Goal: Task Accomplishment & Management: Complete application form

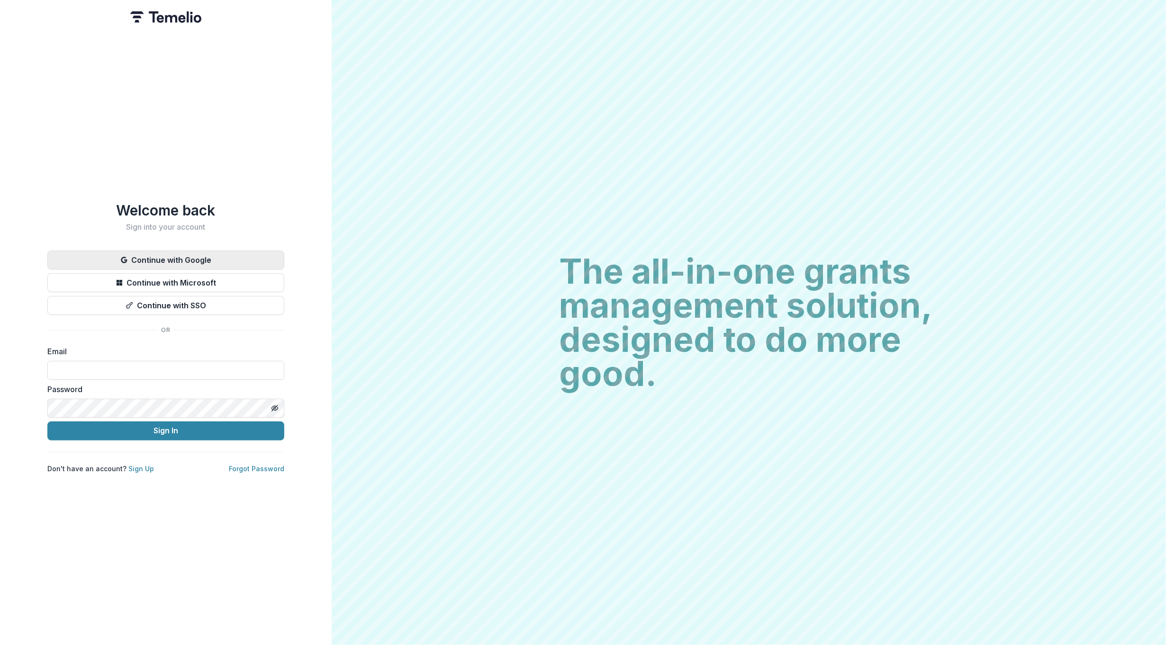
click at [219, 252] on button "Continue with Google" at bounding box center [165, 260] width 237 height 19
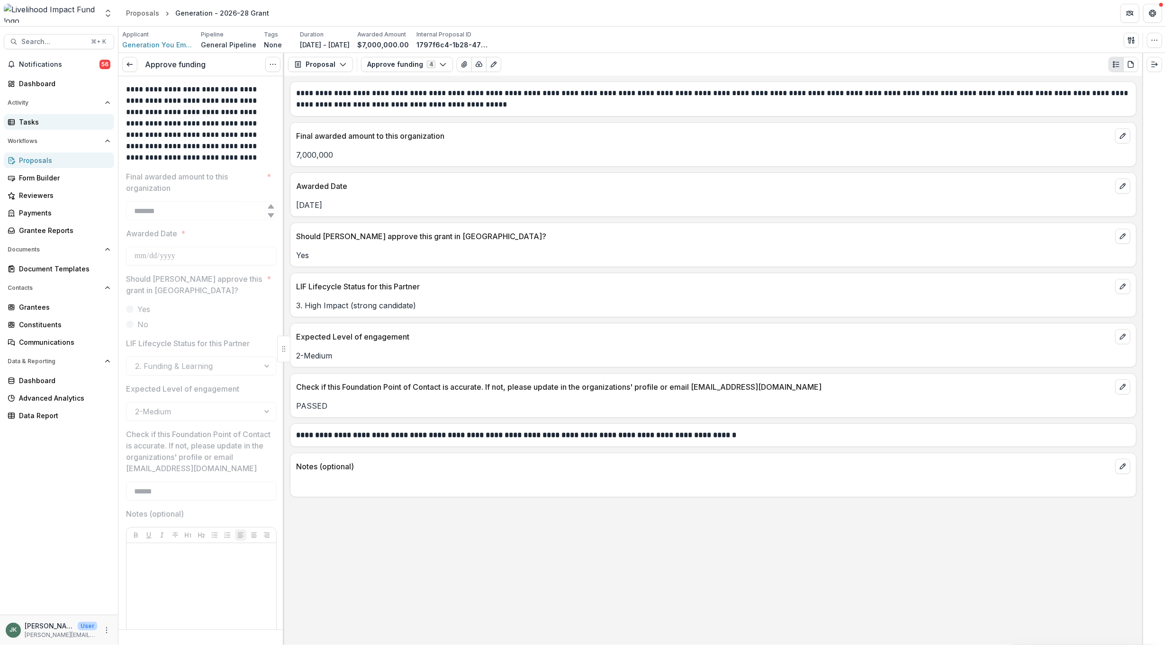
click at [47, 124] on div "Tasks" at bounding box center [63, 122] width 88 height 10
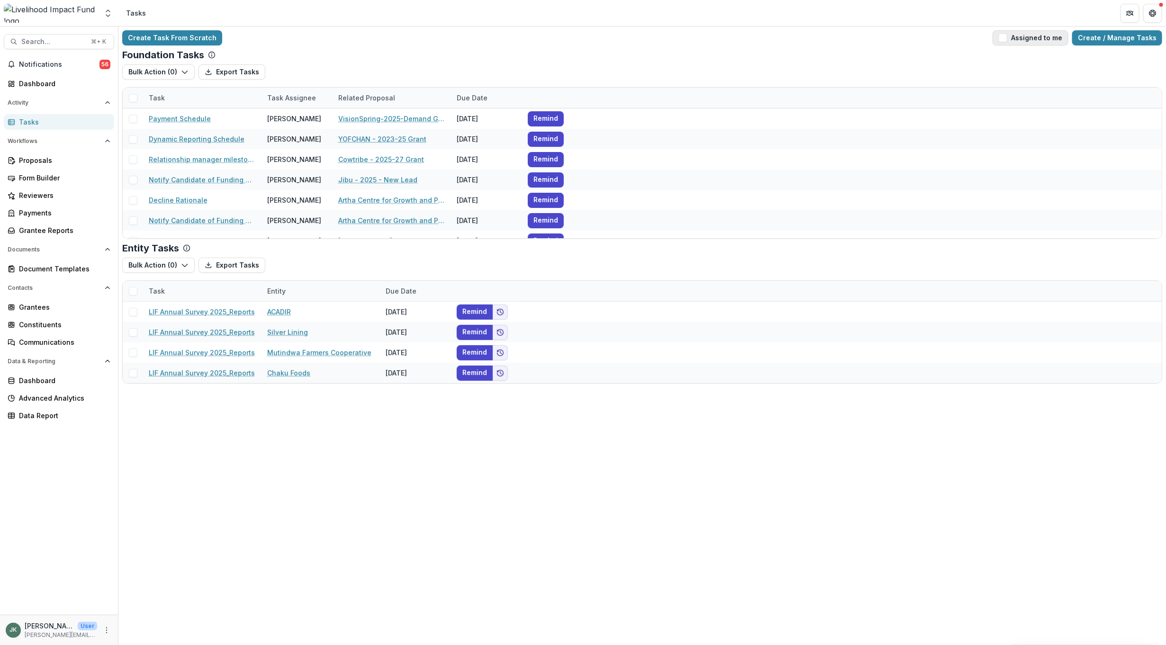
click at [777, 43] on button "Assigned to me" at bounding box center [1031, 37] width 76 height 15
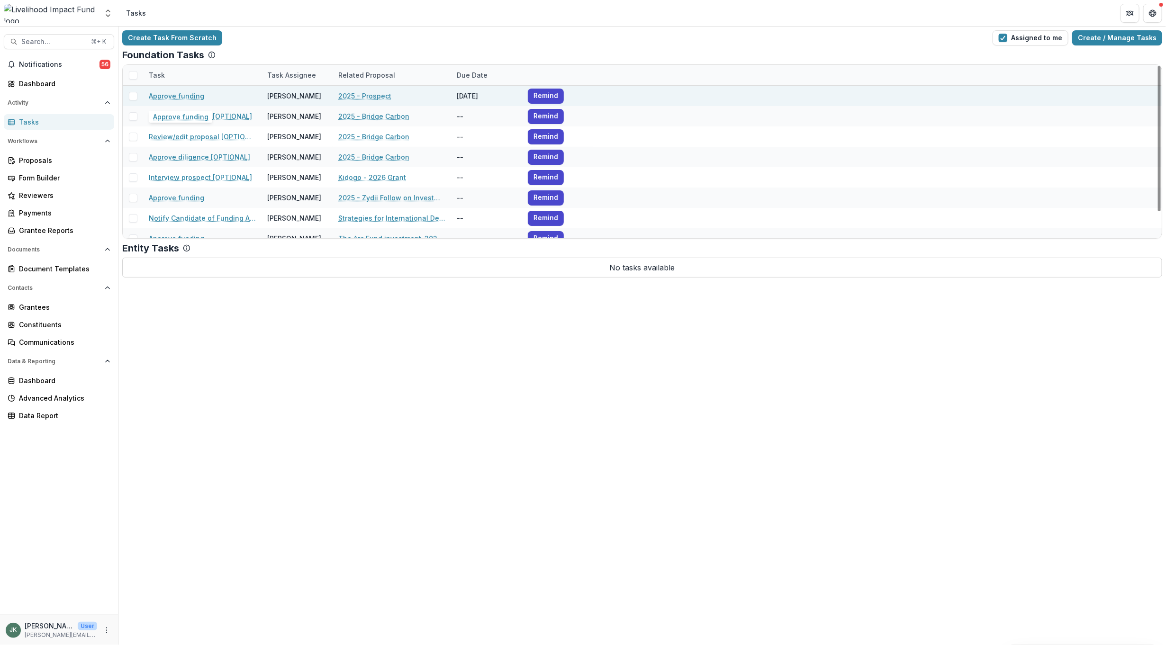
click at [171, 96] on link "Approve funding" at bounding box center [176, 96] width 55 height 10
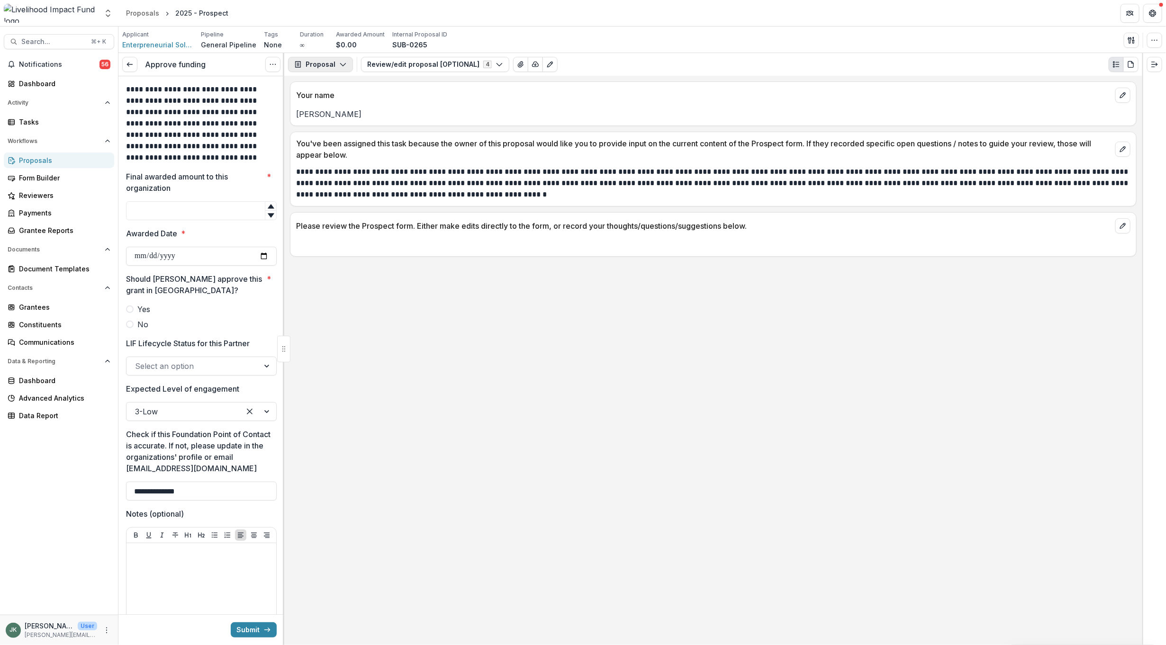
click at [320, 65] on button "Proposal" at bounding box center [320, 64] width 65 height 15
click at [486, 107] on div "[PERSON_NAME]" at bounding box center [714, 111] width 846 height 17
click at [132, 326] on span at bounding box center [130, 325] width 8 height 8
click at [180, 358] on div "Select an option" at bounding box center [201, 366] width 151 height 19
click at [368, 348] on div "**********" at bounding box center [713, 361] width 858 height 570
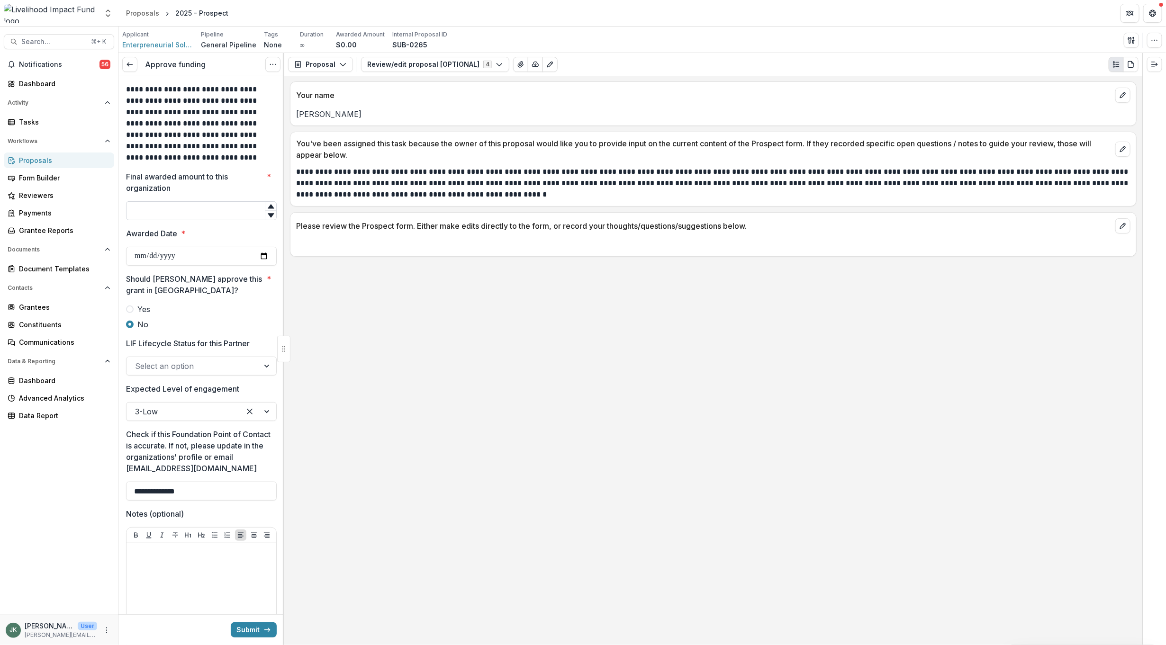
click at [191, 215] on input "Final awarded amount to this organization *" at bounding box center [201, 210] width 151 height 19
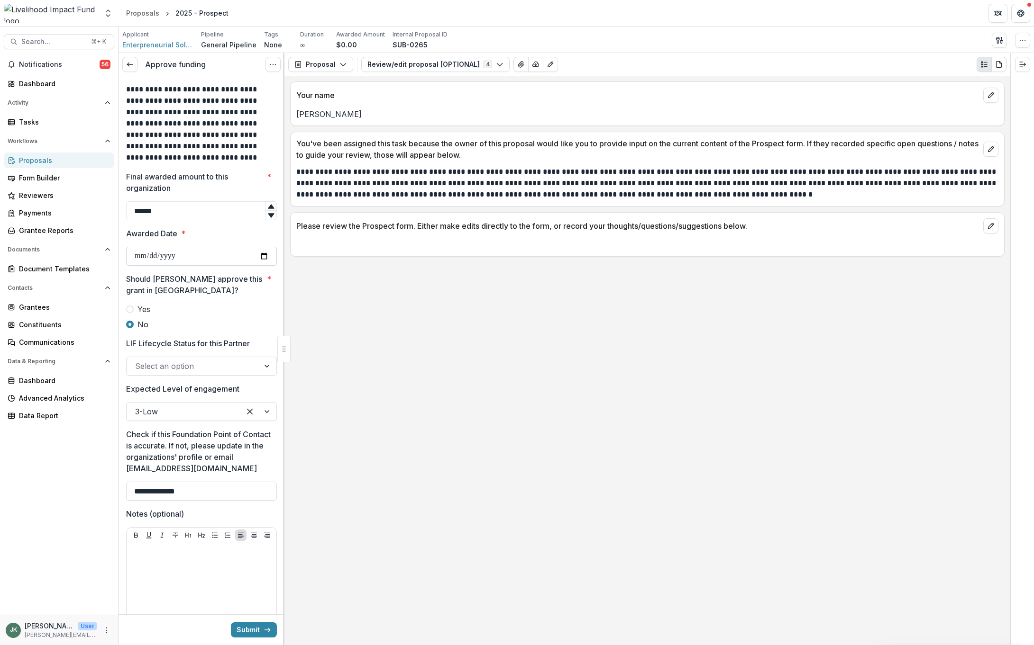
type input "******"
click at [179, 256] on input "Awarded Date *" at bounding box center [201, 256] width 151 height 19
click at [261, 254] on input "Awarded Date *" at bounding box center [201, 256] width 151 height 19
type input "**********"
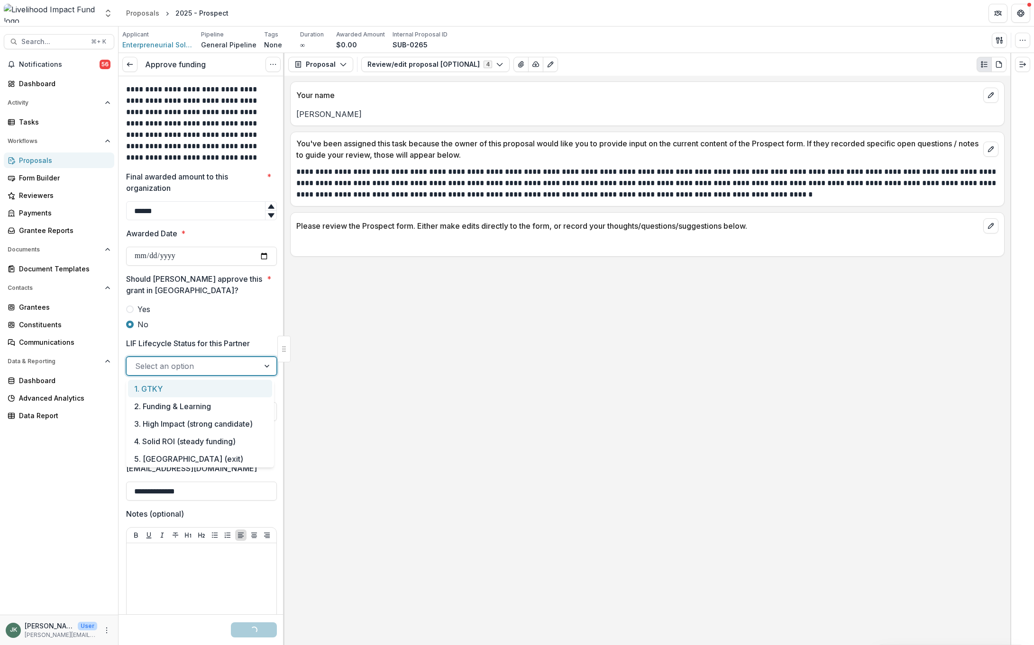
click at [210, 371] on div at bounding box center [193, 366] width 116 height 13
click at [223, 410] on div "2. Funding & Learning" at bounding box center [200, 407] width 144 height 18
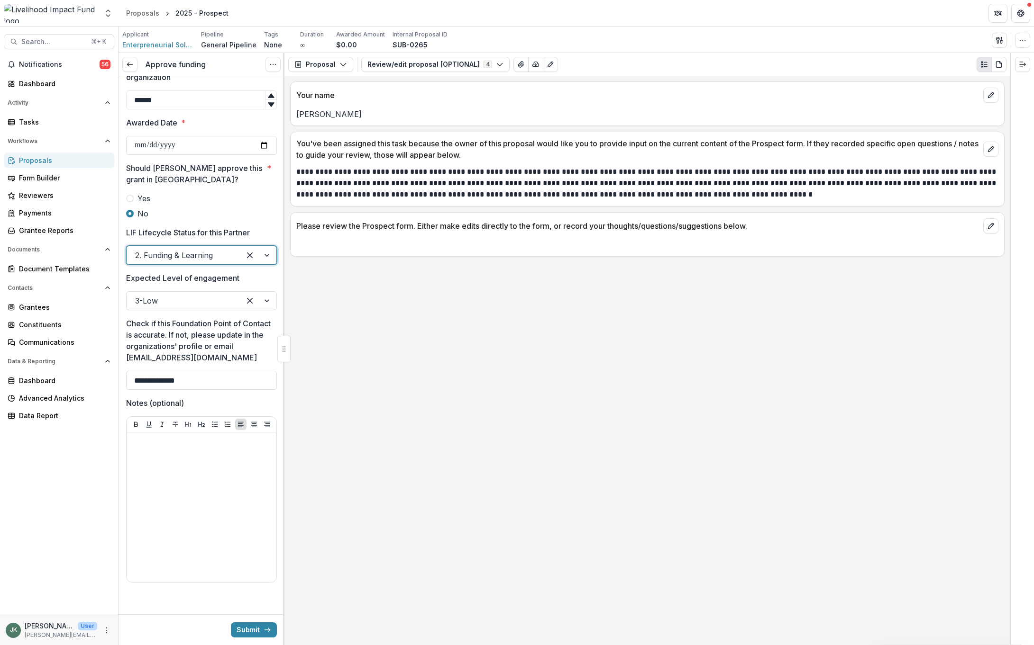
scroll to position [114, 0]
click at [199, 376] on input "**********" at bounding box center [201, 378] width 151 height 19
click at [258, 430] on button "Submit" at bounding box center [254, 630] width 46 height 15
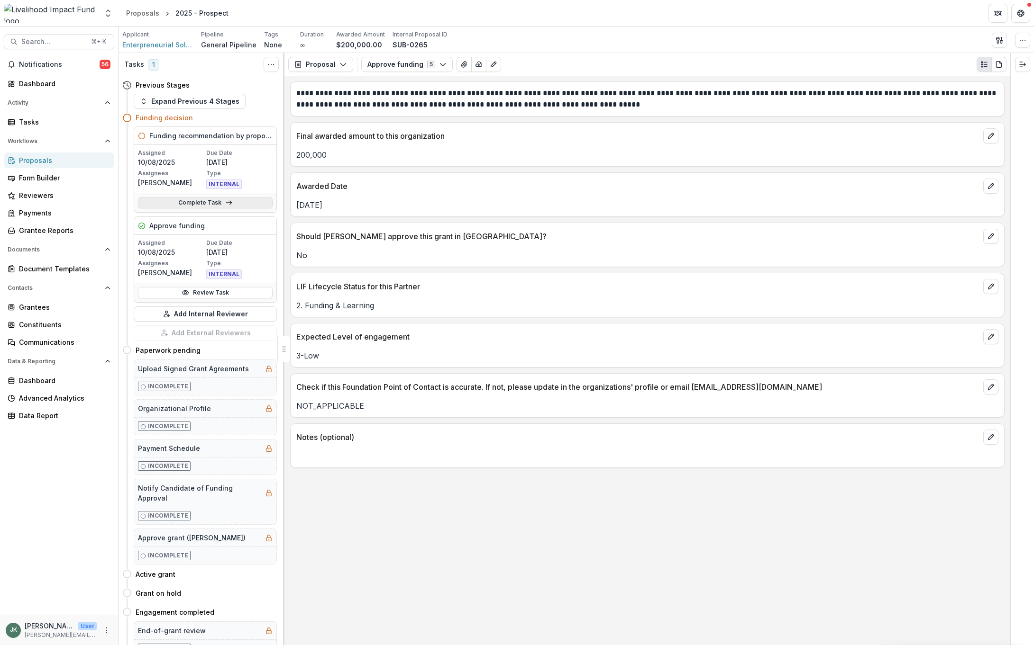
click at [202, 203] on link "Complete Task" at bounding box center [205, 202] width 135 height 11
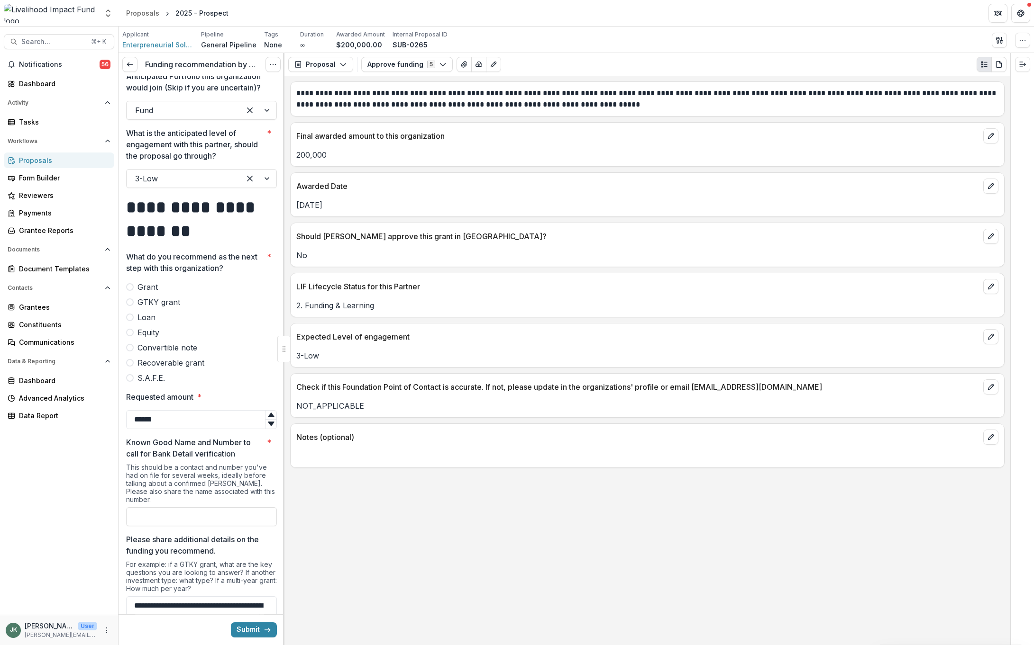
scroll to position [339, 0]
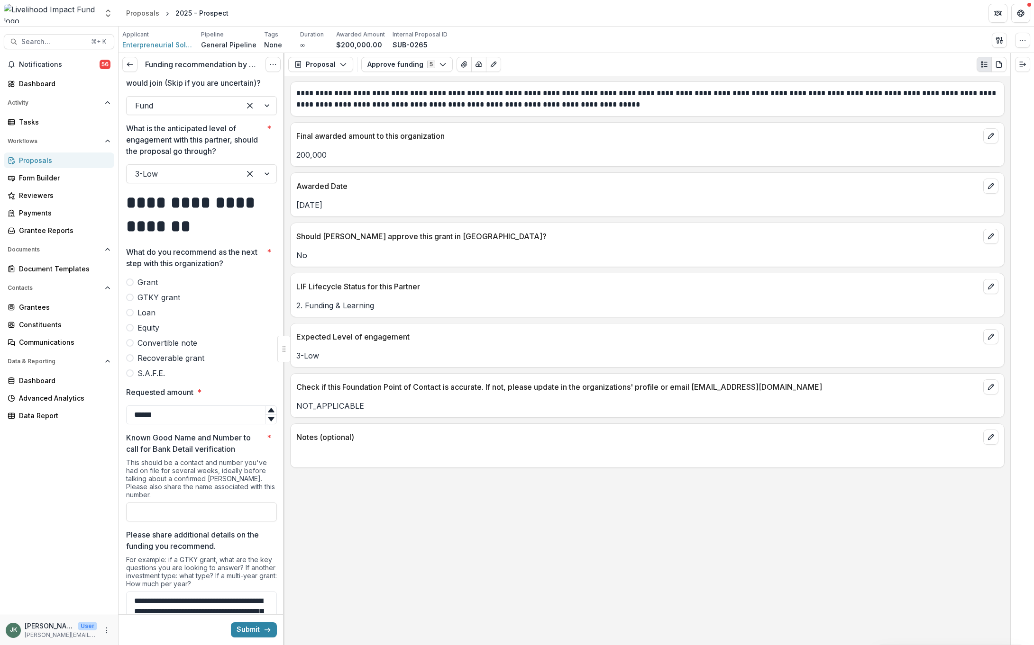
click at [133, 283] on span at bounding box center [130, 283] width 8 height 8
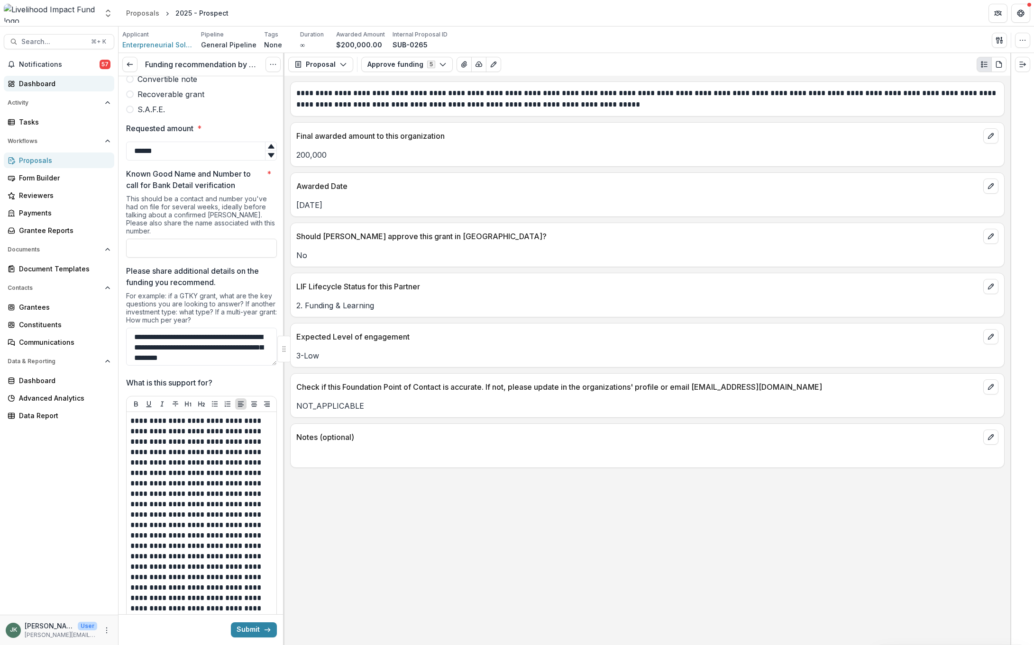
scroll to position [594, 0]
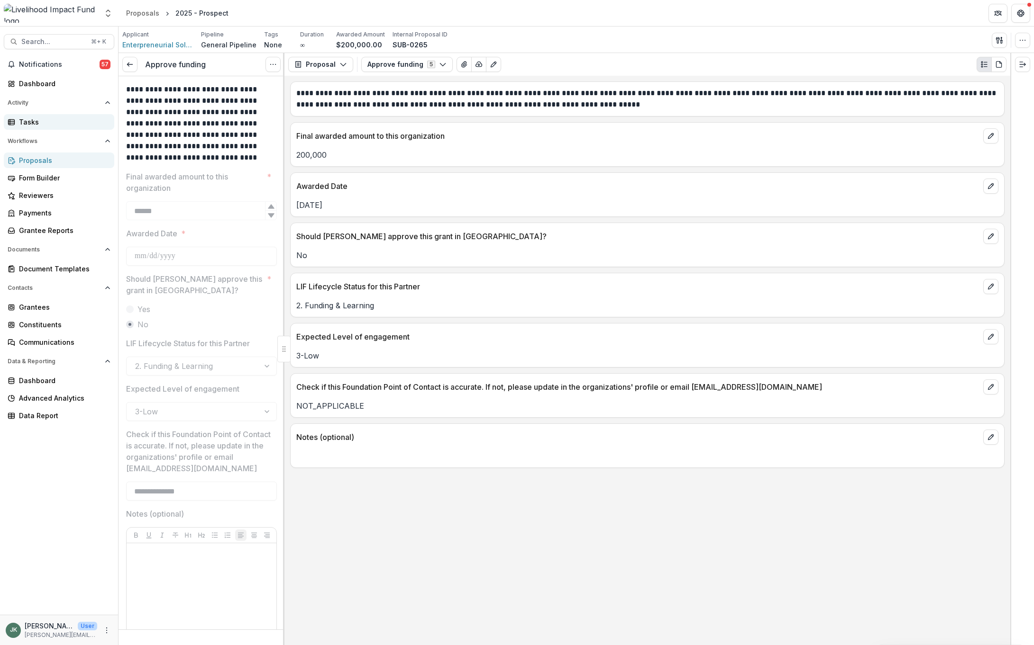
click at [42, 120] on div "Tasks" at bounding box center [63, 122] width 88 height 10
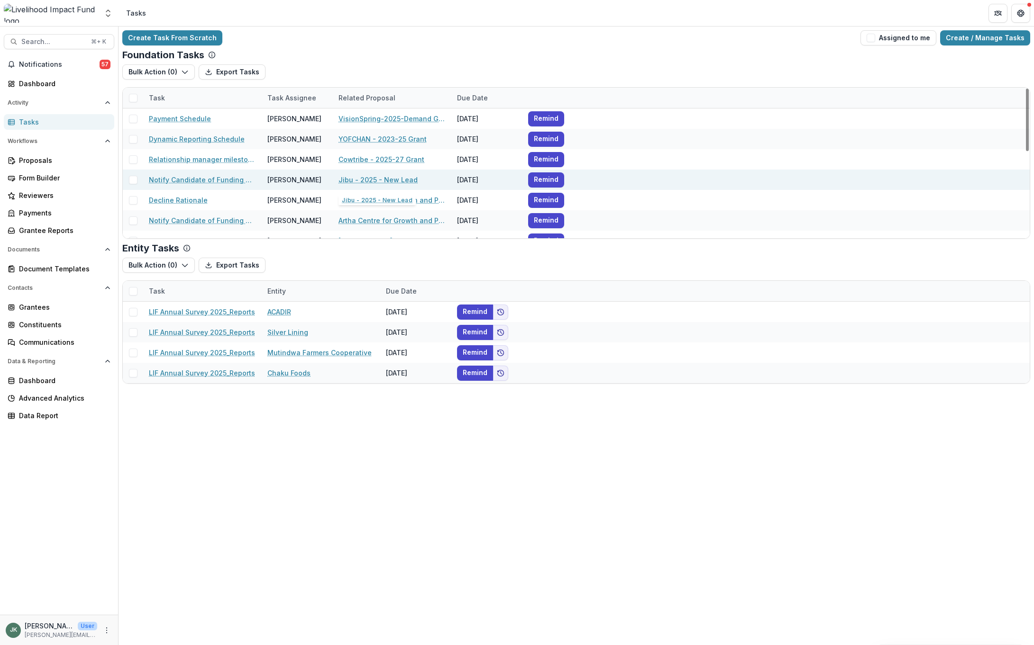
click at [372, 182] on link "Jibu - 2025 - New Lead" at bounding box center [377, 180] width 79 height 10
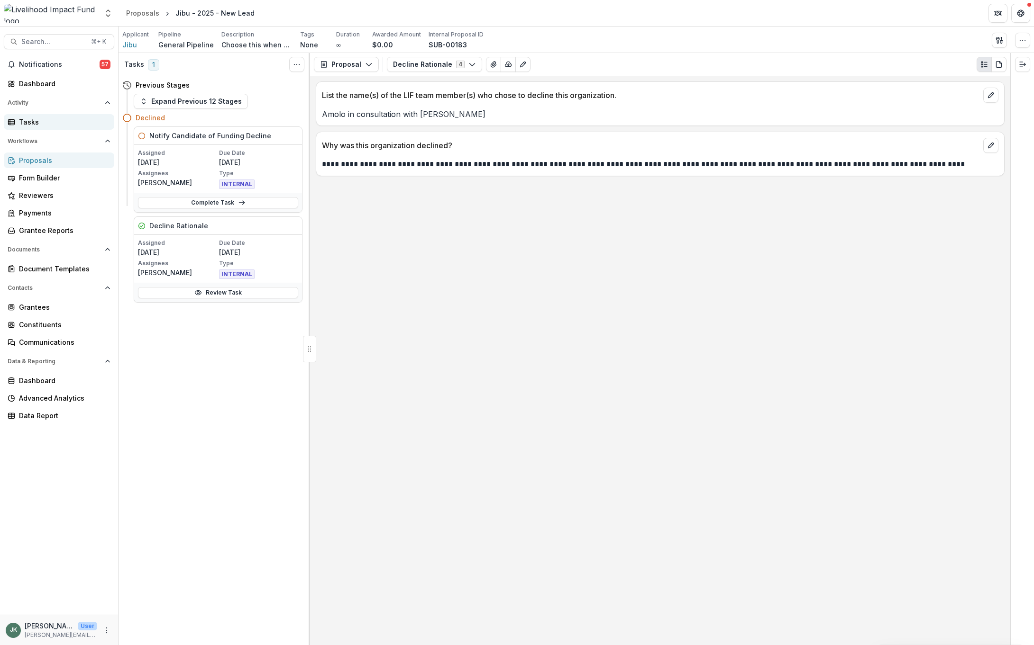
click at [59, 125] on div "Tasks" at bounding box center [63, 122] width 88 height 10
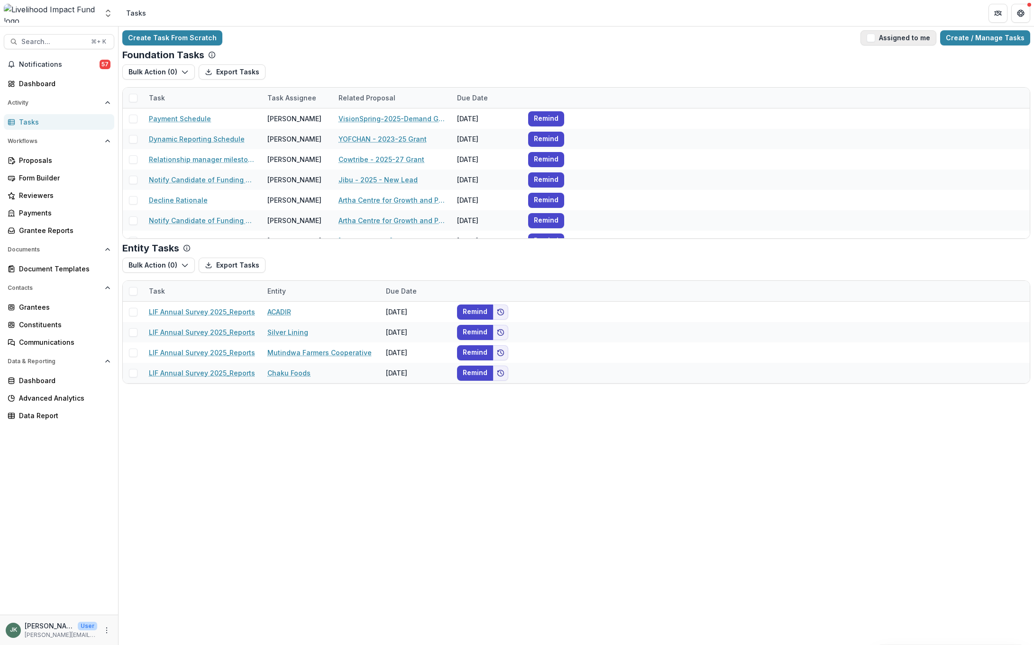
click at [777, 31] on button "Assigned to me" at bounding box center [898, 37] width 76 height 15
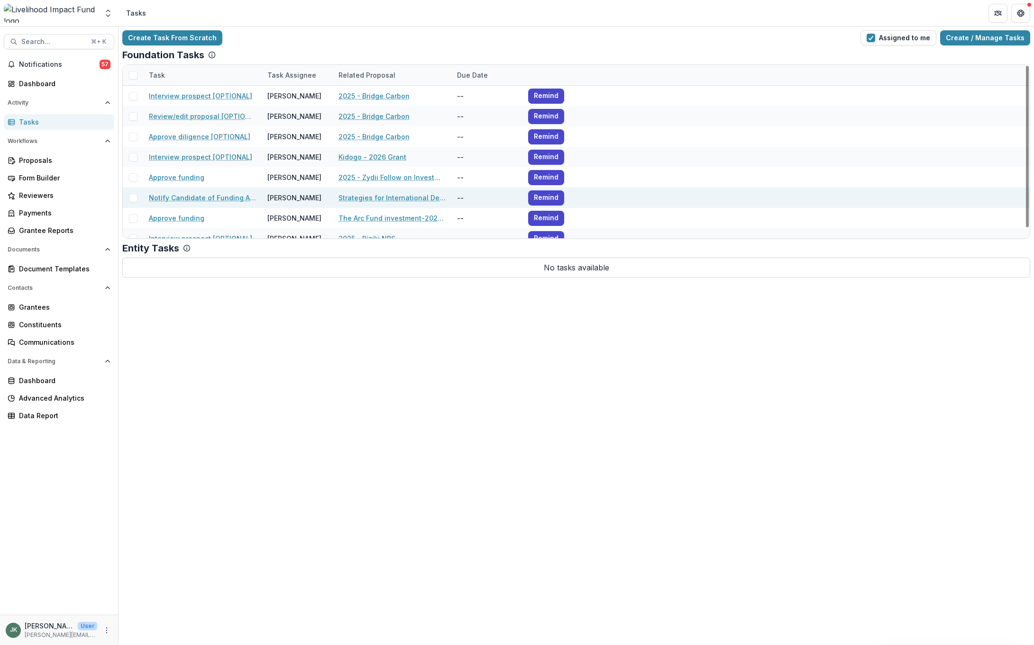
scroll to position [11, 0]
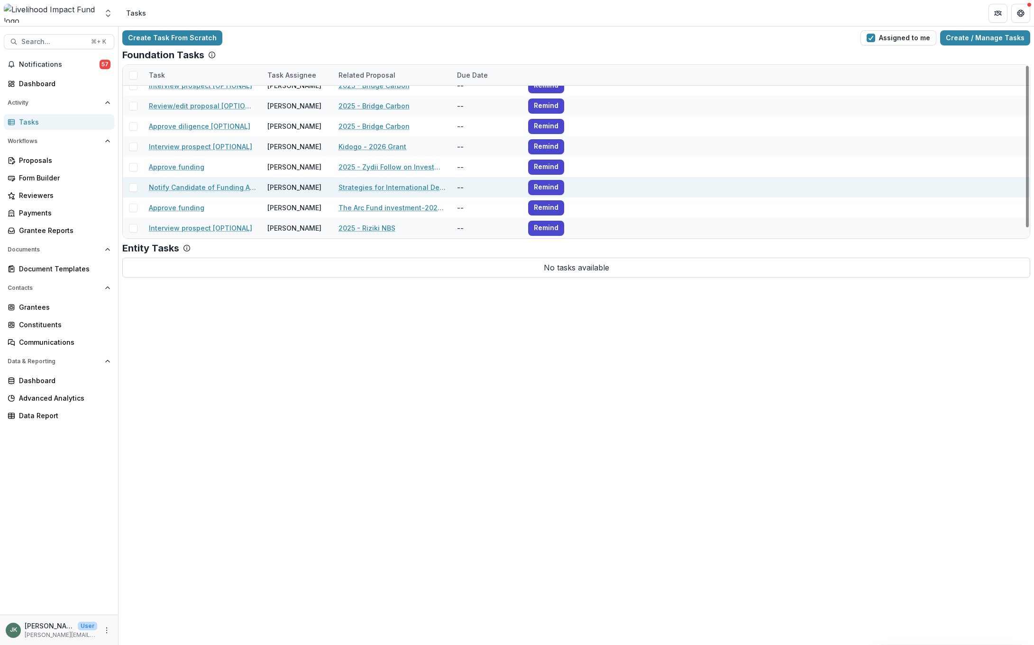
click at [130, 184] on span at bounding box center [133, 187] width 9 height 9
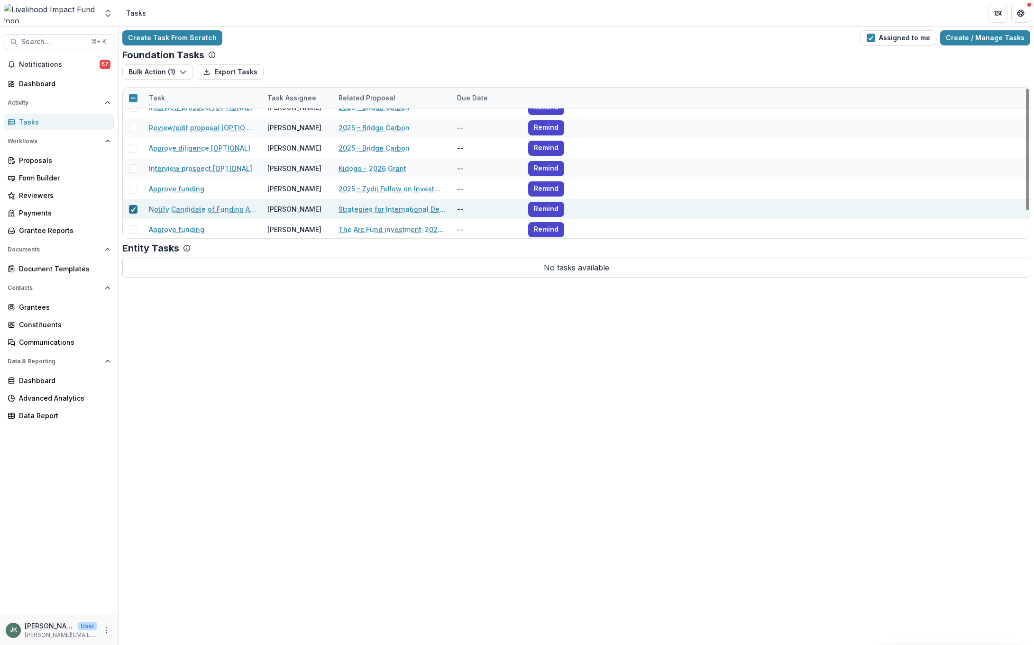
click at [134, 209] on polyline at bounding box center [133, 210] width 4 height 4
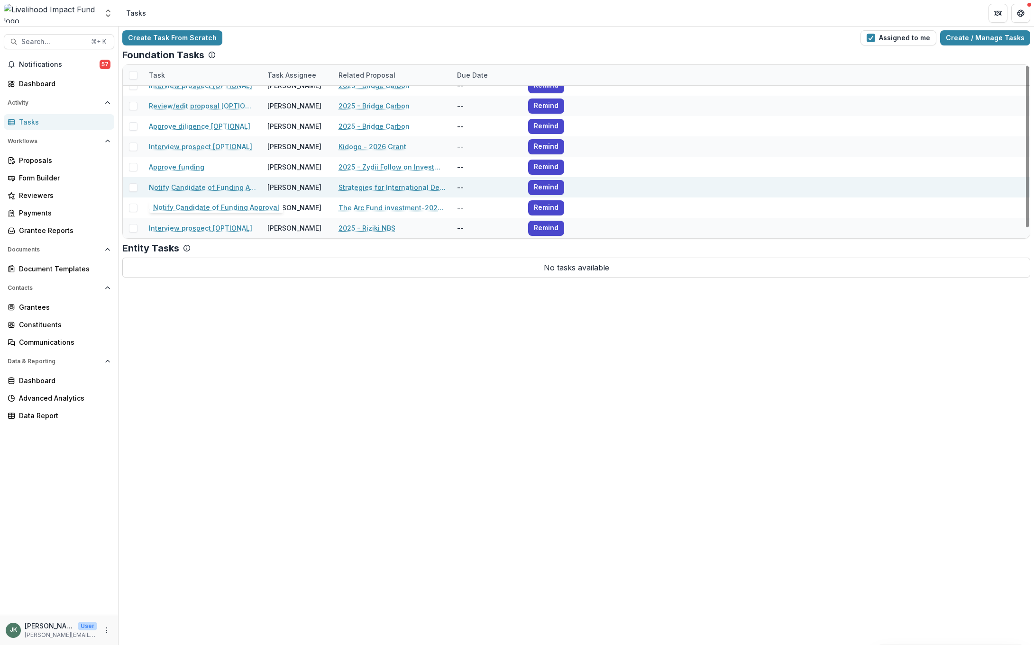
click at [200, 183] on link "Notify Candidate of Funding Approval" at bounding box center [202, 187] width 107 height 10
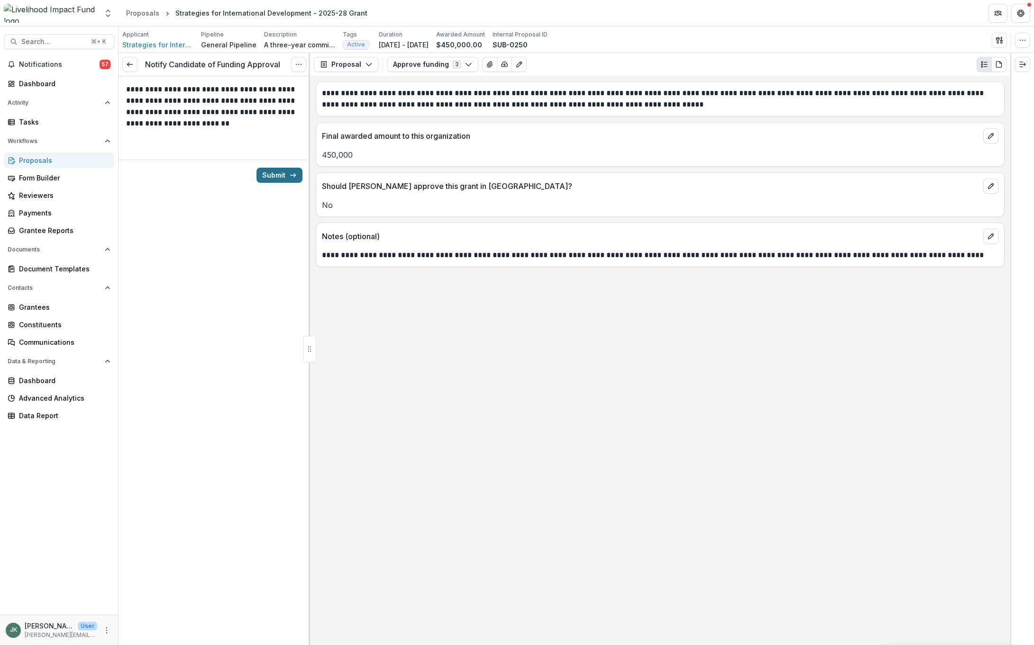
click at [280, 177] on button "Submit" at bounding box center [279, 175] width 46 height 15
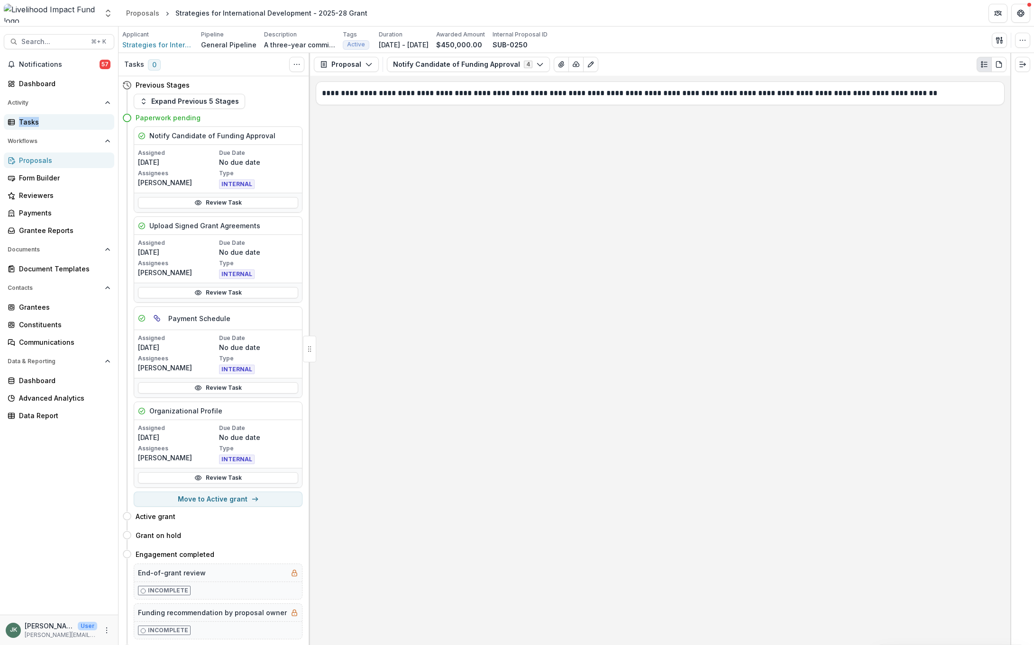
click at [24, 120] on div "Tasks" at bounding box center [63, 122] width 88 height 10
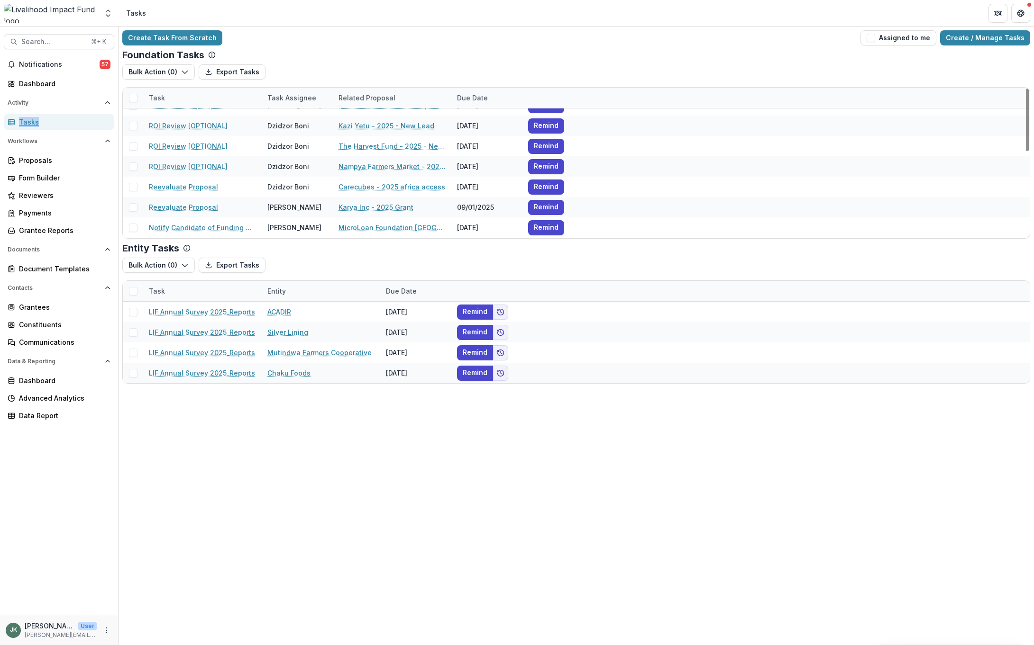
scroll to position [208, 0]
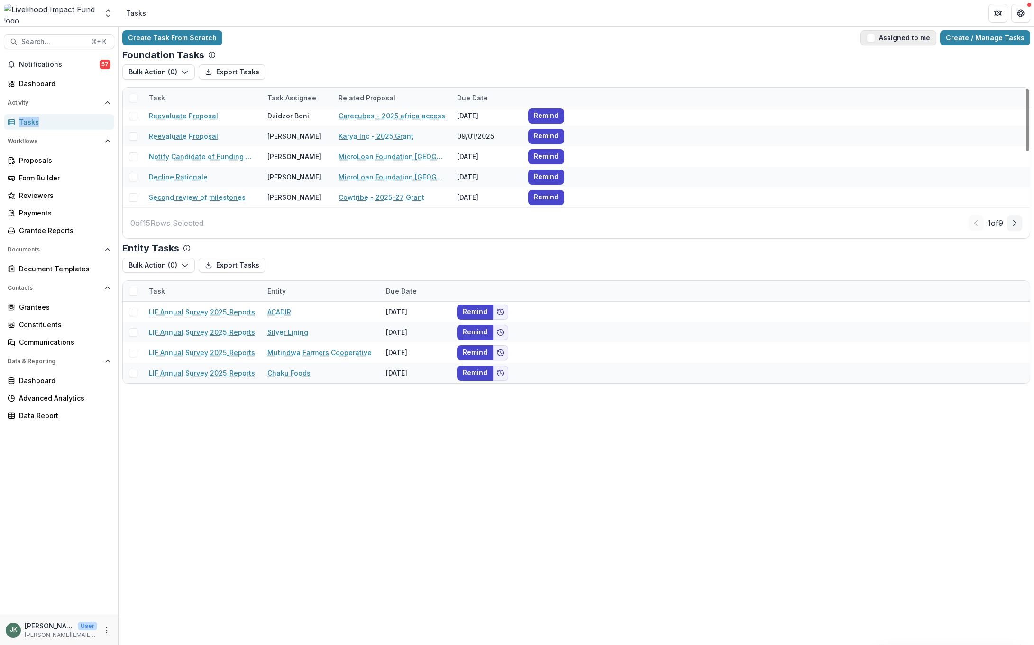
click at [777, 38] on span "button" at bounding box center [870, 38] width 9 height 9
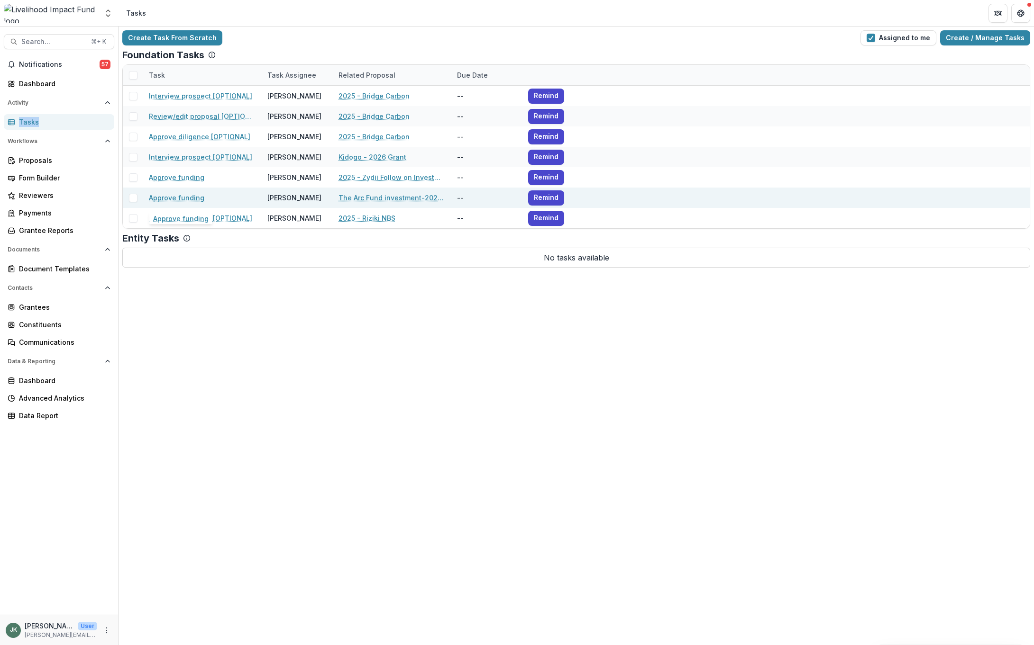
click at [177, 199] on link "Approve funding" at bounding box center [176, 198] width 55 height 10
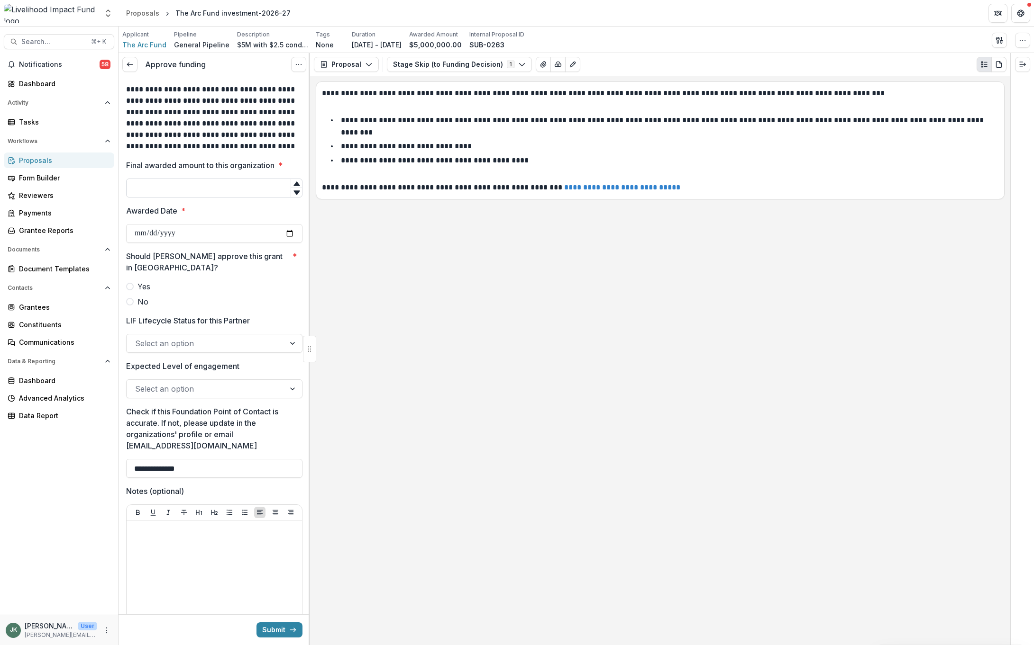
click at [255, 191] on input "Final awarded amount to this organization *" at bounding box center [214, 188] width 176 height 19
click at [182, 188] on input "Final awarded amount to this organization *" at bounding box center [214, 188] width 176 height 19
click at [297, 195] on icon at bounding box center [297, 193] width 8 height 8
type input "*"
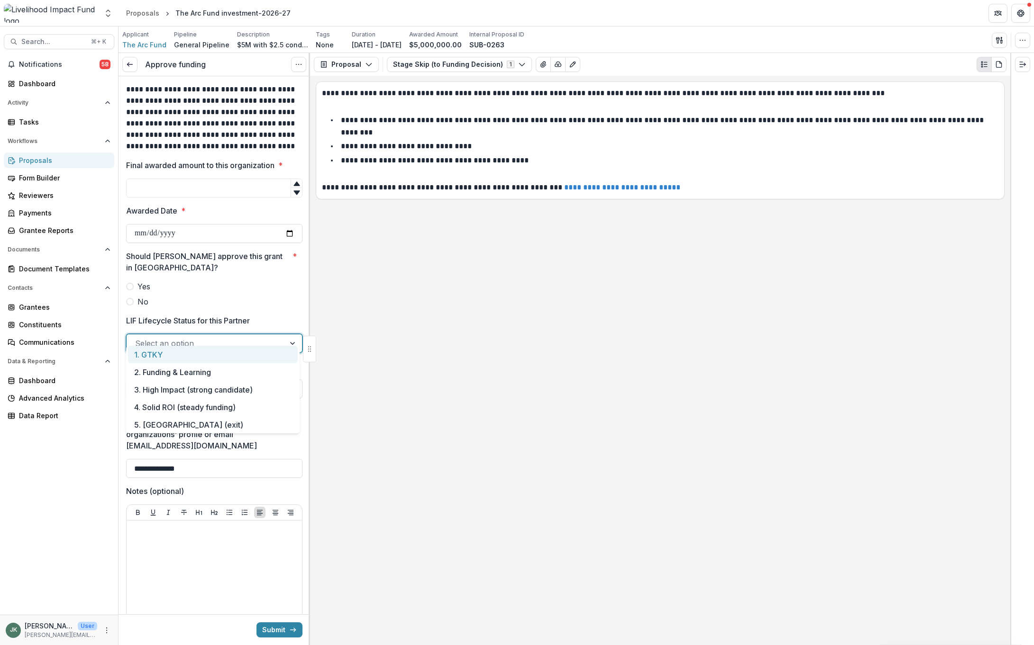
click at [236, 337] on div at bounding box center [205, 343] width 141 height 13
click at [252, 296] on label "No" at bounding box center [214, 301] width 176 height 11
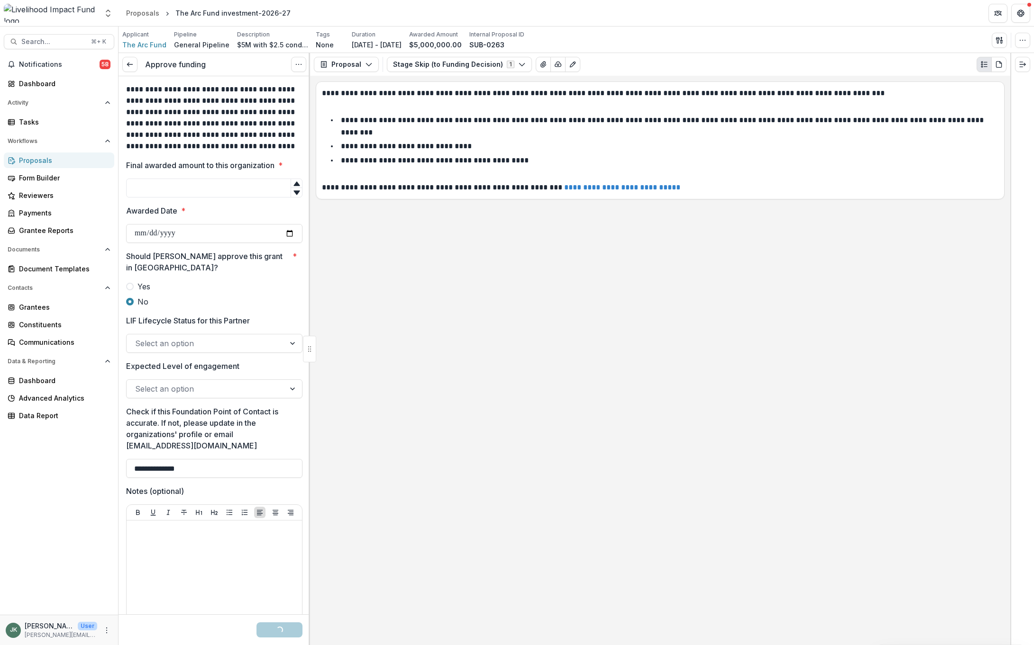
click at [206, 337] on div at bounding box center [205, 343] width 141 height 13
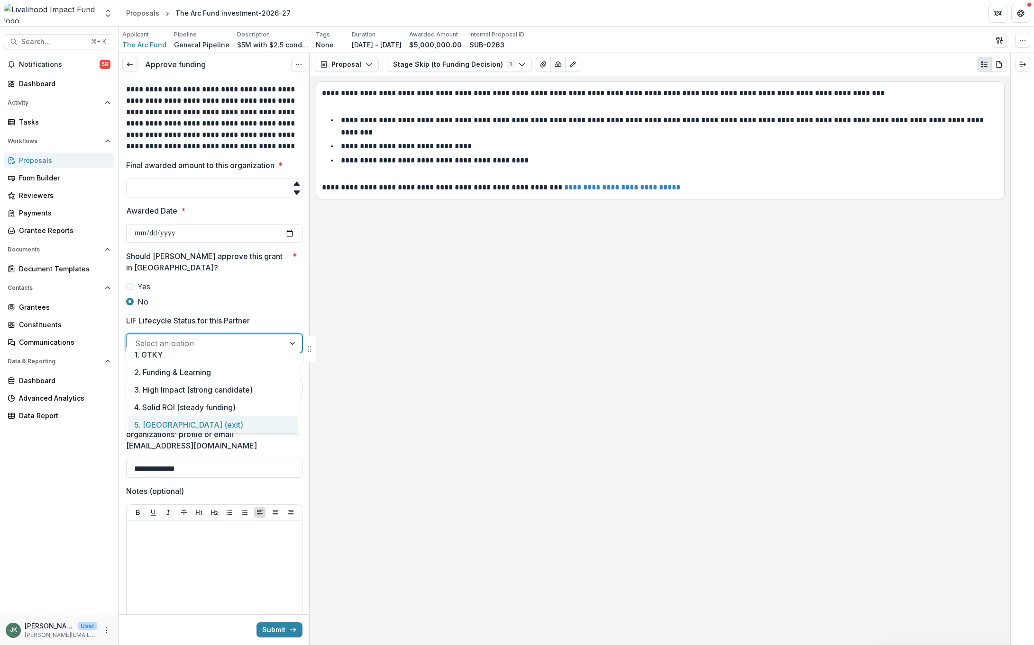
click at [354, 419] on div "**********" at bounding box center [660, 361] width 700 height 570
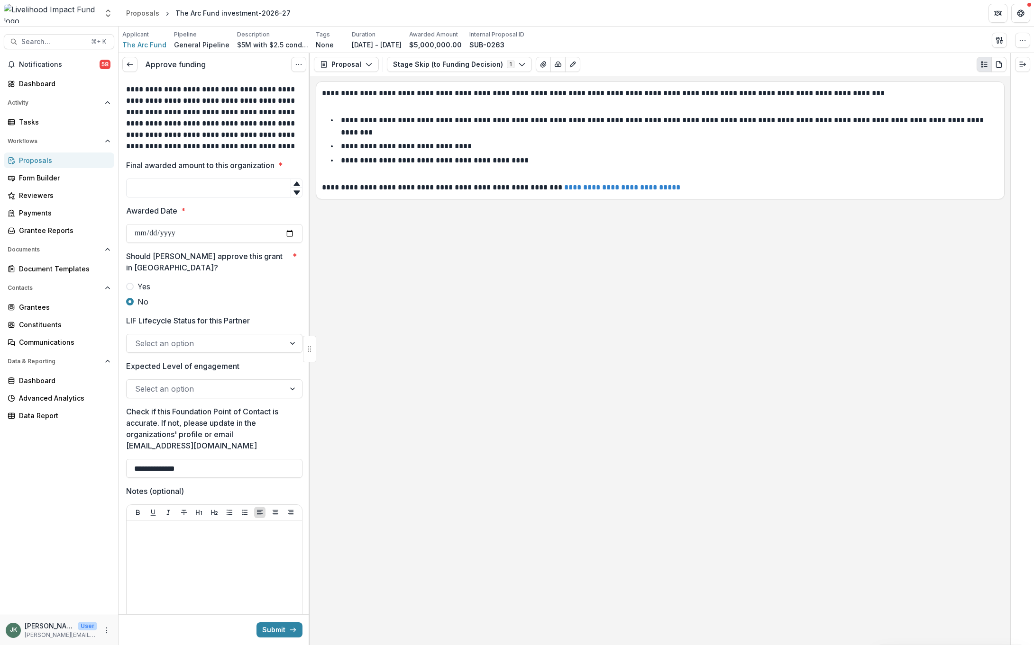
click at [254, 382] on div at bounding box center [205, 388] width 141 height 13
click at [395, 391] on div "**********" at bounding box center [660, 361] width 700 height 570
